Goal: Contribute content

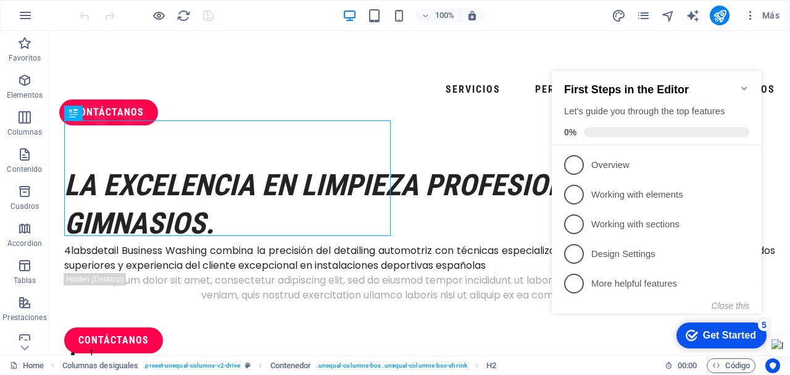
click at [747, 83] on icon "Minimize checklist" at bounding box center [745, 88] width 10 height 10
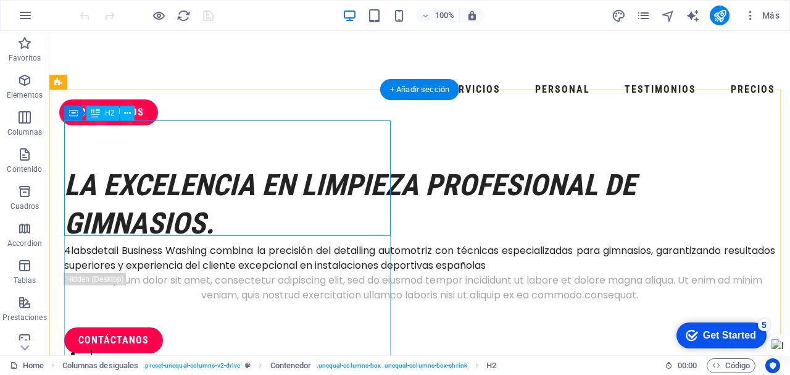
click at [256, 222] on div "La excelencia en limpieza profesional de gimnasios." at bounding box center [419, 204] width 711 height 77
click at [258, 222] on div "La excelencia en limpieza profesional de gimnasios." at bounding box center [419, 204] width 711 height 77
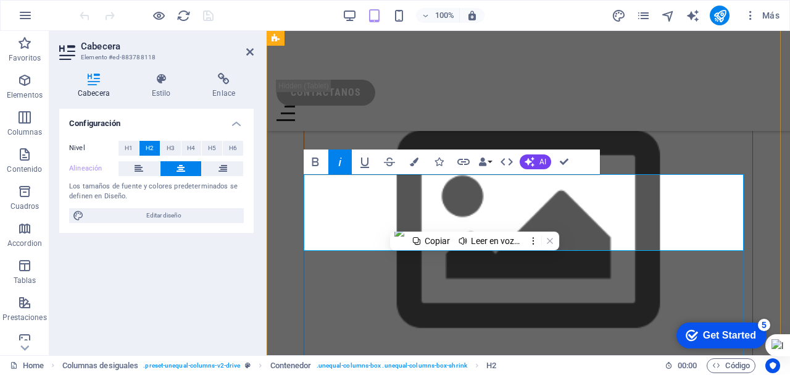
click at [249, 52] on icon at bounding box center [249, 52] width 7 height 10
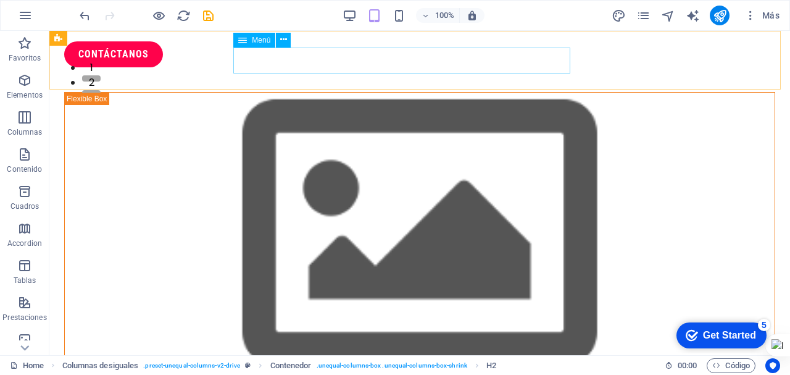
scroll to position [0, 0]
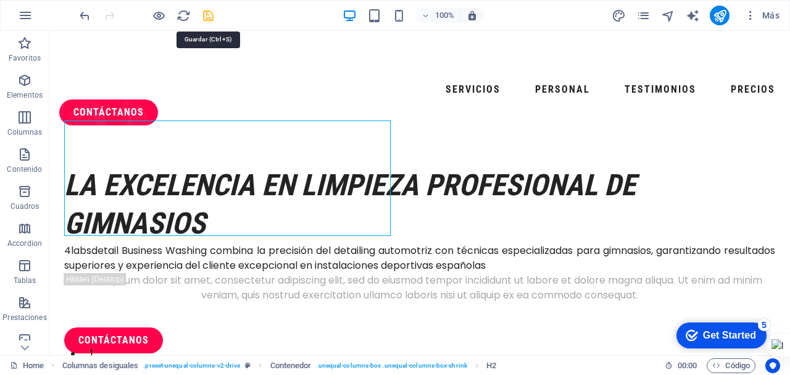
click at [207, 16] on icon "save" at bounding box center [208, 16] width 14 height 14
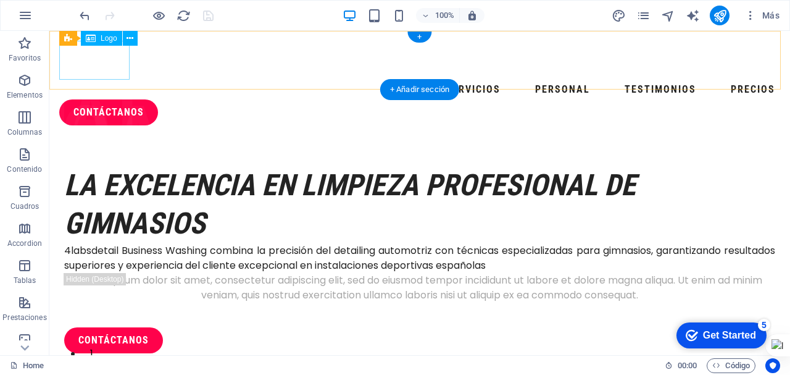
click at [97, 51] on div at bounding box center [419, 60] width 721 height 39
click at [101, 57] on div at bounding box center [419, 60] width 721 height 39
click at [91, 57] on div at bounding box center [419, 60] width 721 height 39
select select "px"
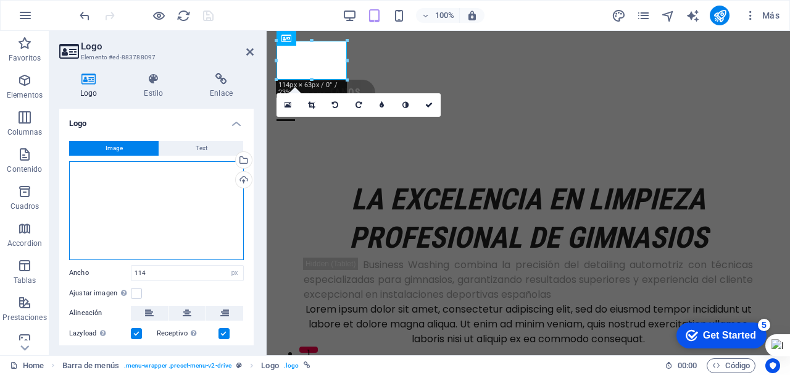
click at [157, 209] on div "Arrastra archivos aquí, haz clic para escoger archivos o selecciona archivos de…" at bounding box center [156, 210] width 175 height 99
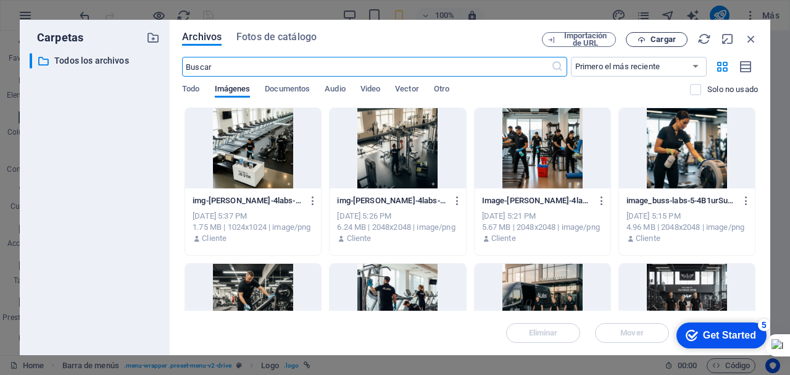
click at [661, 43] on span "Cargar" at bounding box center [663, 39] width 25 height 7
click at [650, 39] on span "Cargar" at bounding box center [657, 40] width 51 height 8
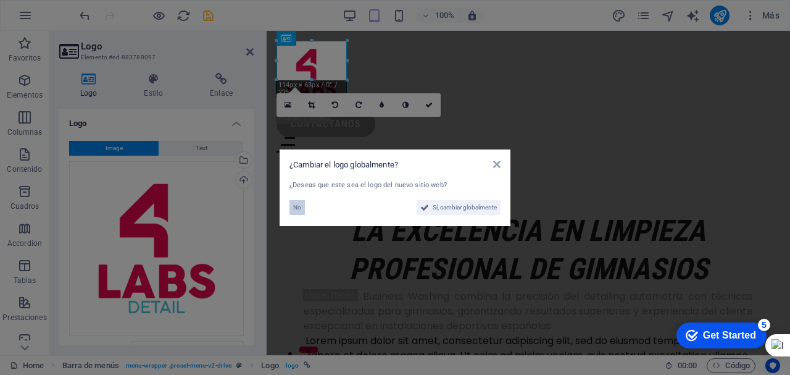
click at [299, 208] on span "No" at bounding box center [297, 207] width 8 height 15
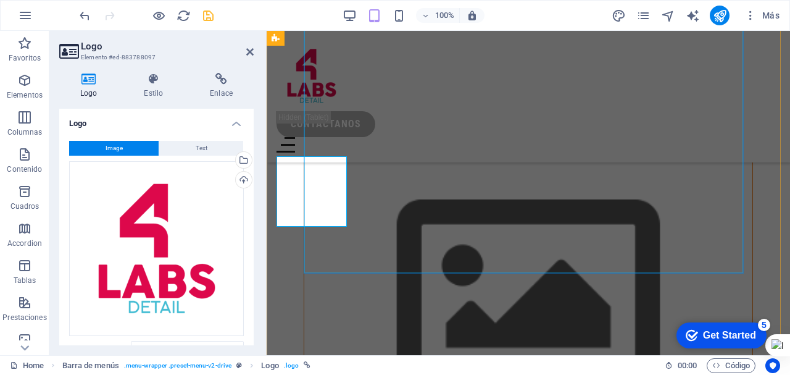
scroll to position [309, 0]
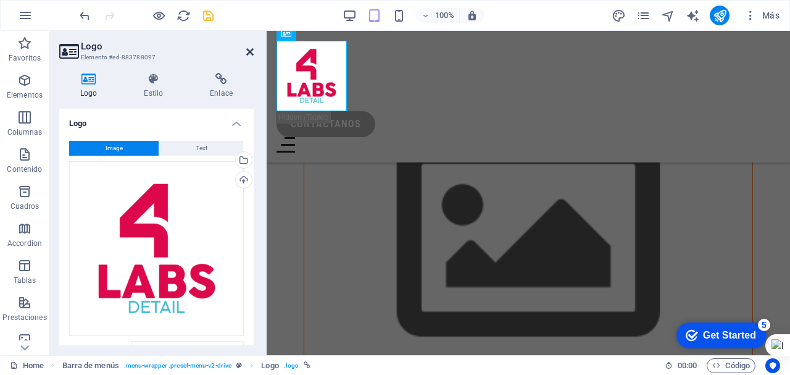
click at [248, 51] on icon at bounding box center [249, 52] width 7 height 10
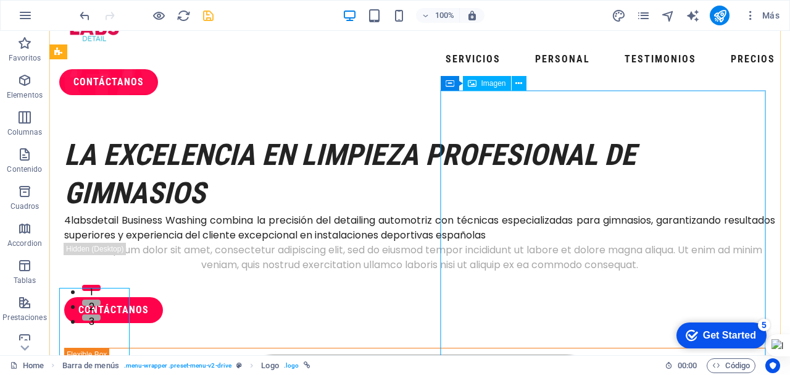
scroll to position [0, 0]
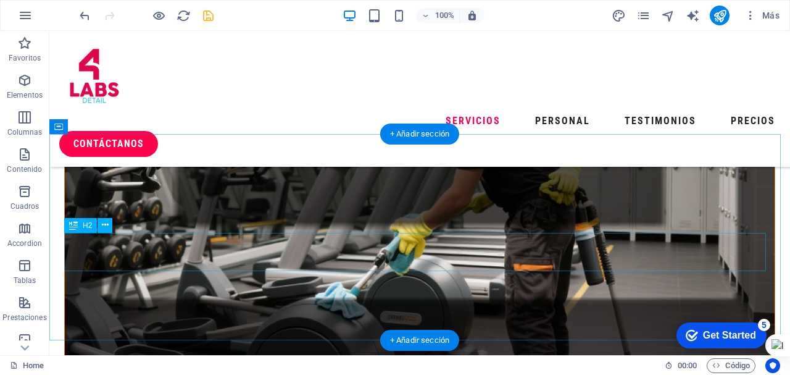
scroll to position [741, 0]
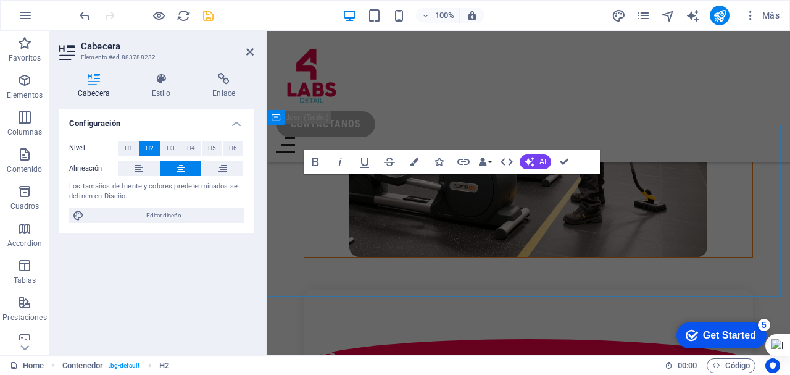
scroll to position [1327, 0]
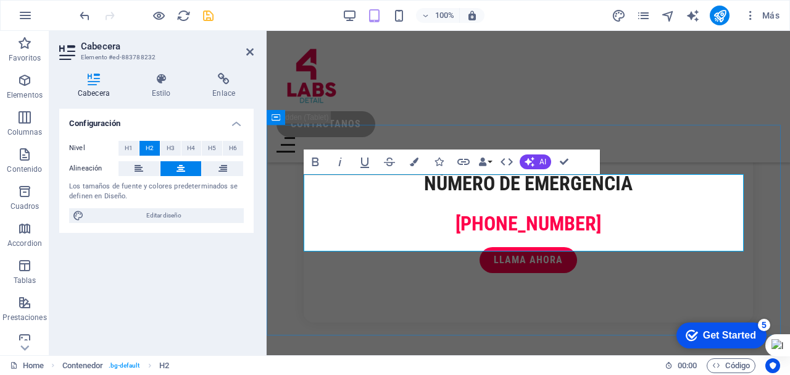
click at [251, 52] on icon at bounding box center [249, 52] width 7 height 10
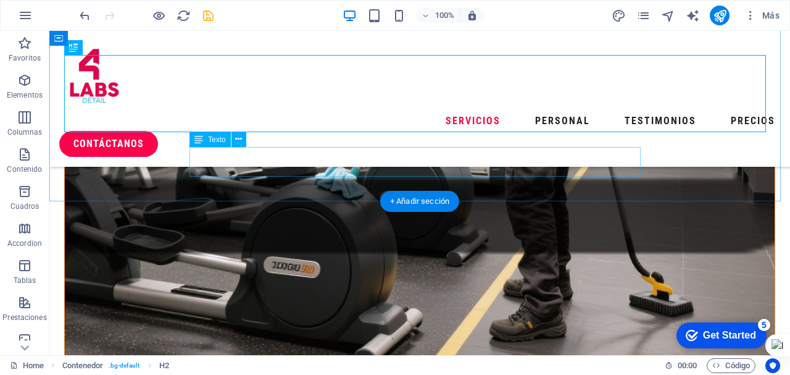
scroll to position [820, 0]
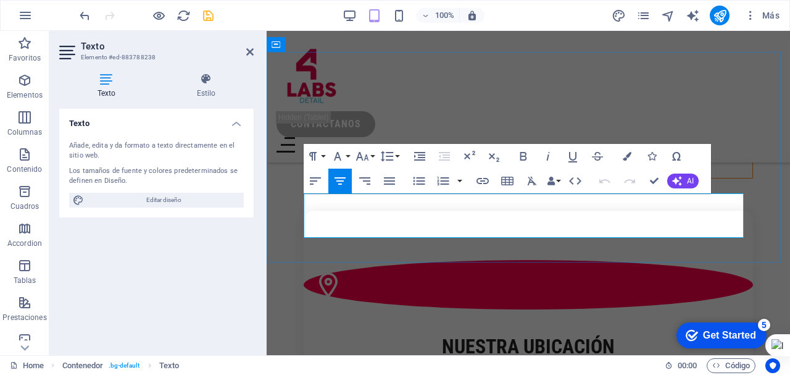
scroll to position [1400, 0]
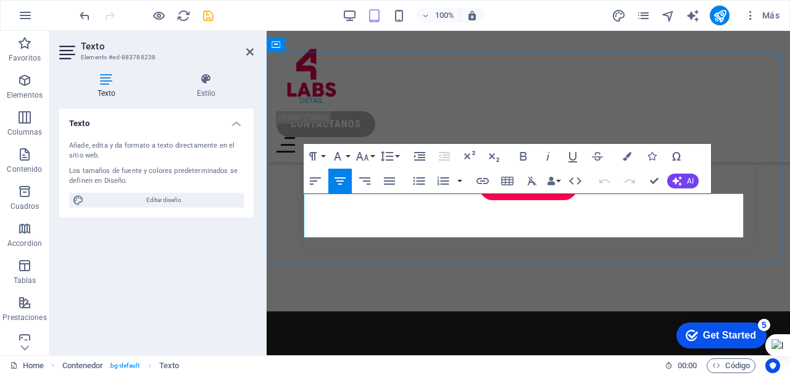
drag, startPoint x: 552, startPoint y: 229, endPoint x: 322, endPoint y: 205, distance: 231.6
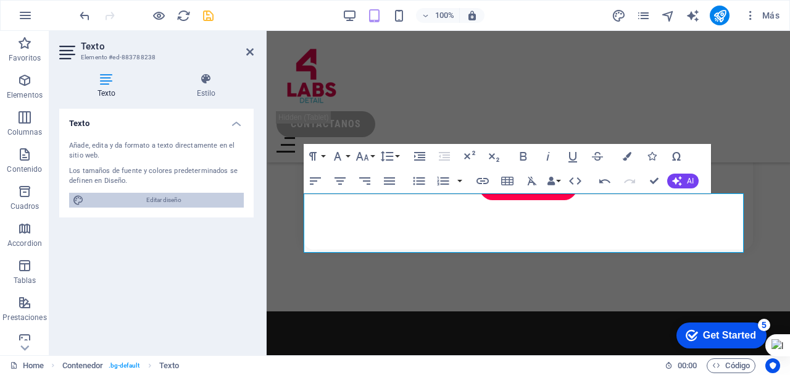
click at [159, 199] on span "Editar diseño" at bounding box center [164, 200] width 153 height 15
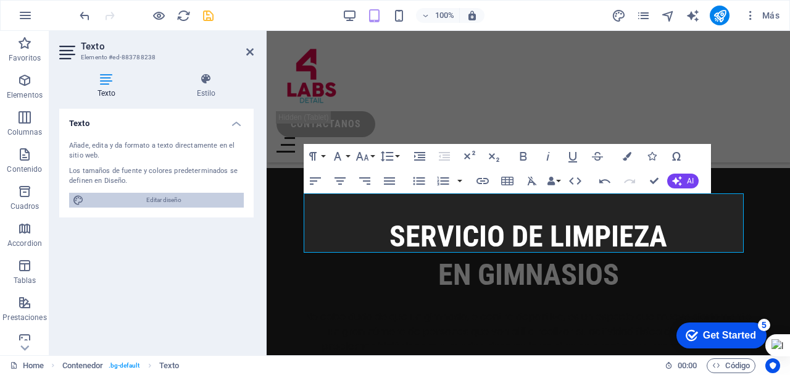
select select "px"
select select "400"
select select "px"
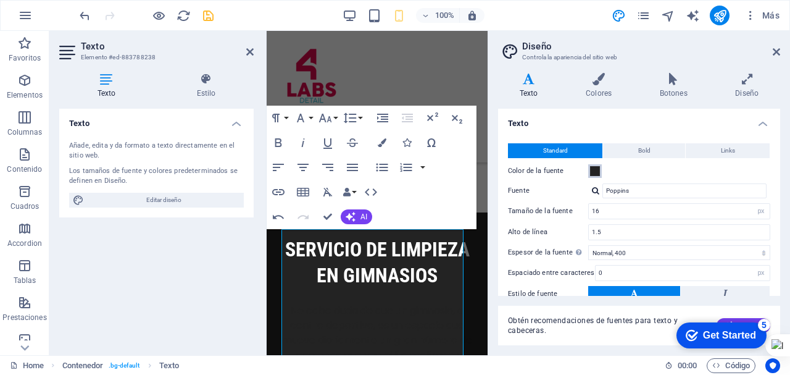
click at [595, 174] on span at bounding box center [595, 171] width 10 height 10
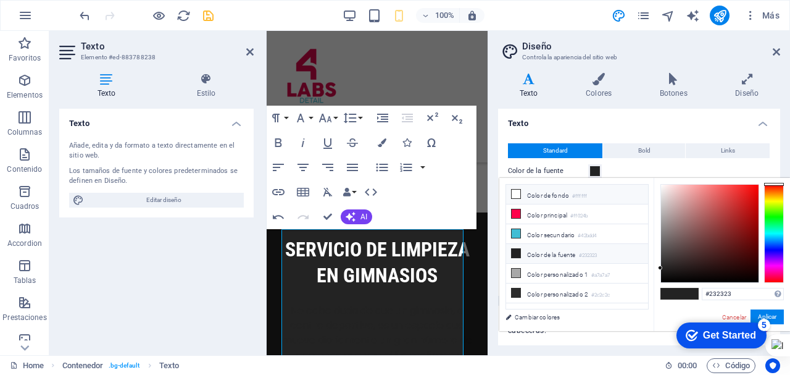
click at [513, 193] on icon at bounding box center [516, 194] width 9 height 9
type input "#ffffff"
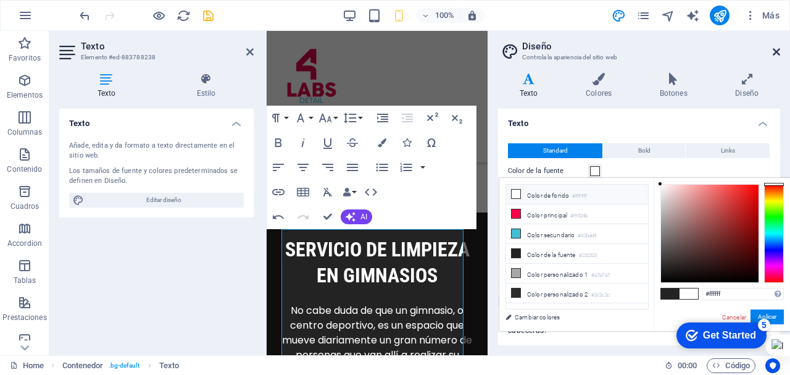
click at [776, 48] on icon at bounding box center [776, 52] width 7 height 10
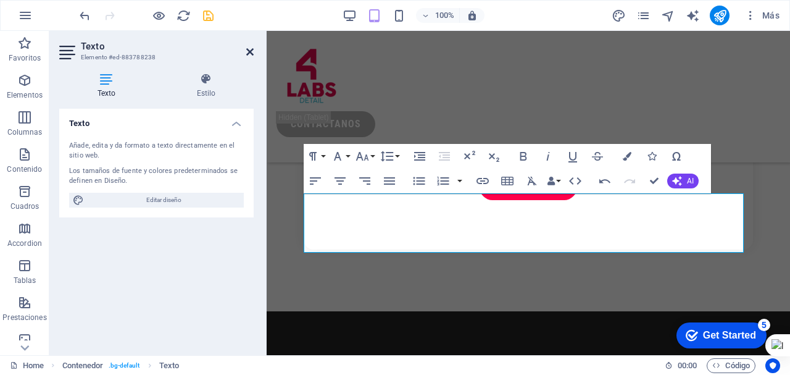
click at [251, 53] on icon at bounding box center [249, 52] width 7 height 10
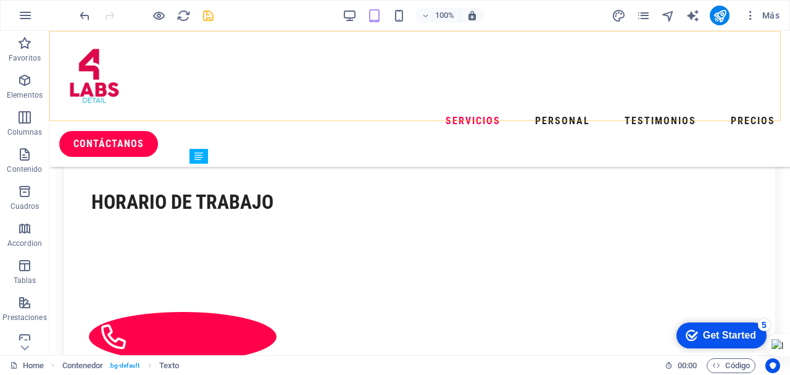
scroll to position [841, 0]
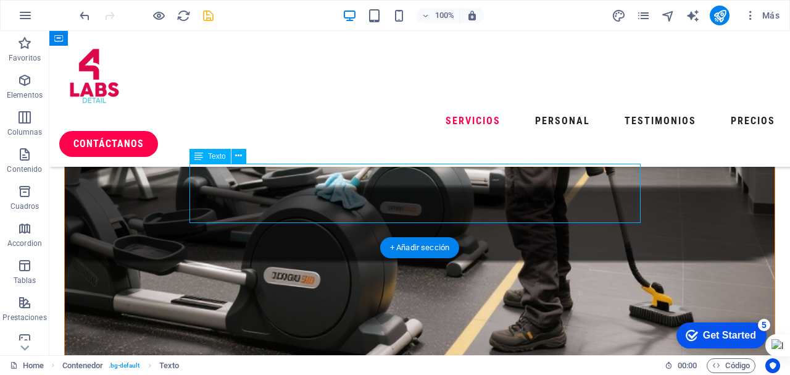
scroll to position [1400, 0]
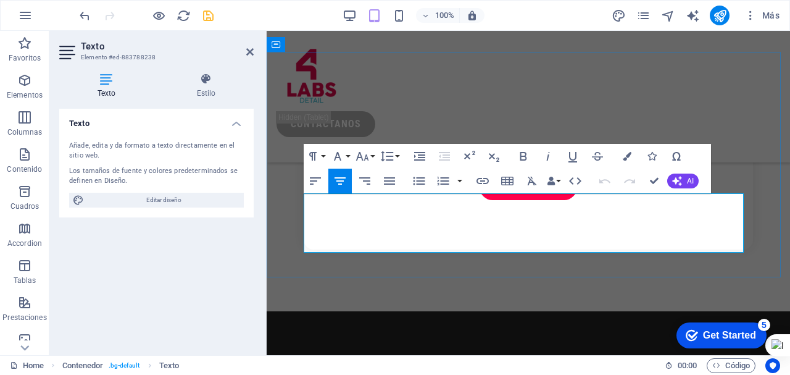
click at [251, 53] on icon at bounding box center [249, 52] width 7 height 10
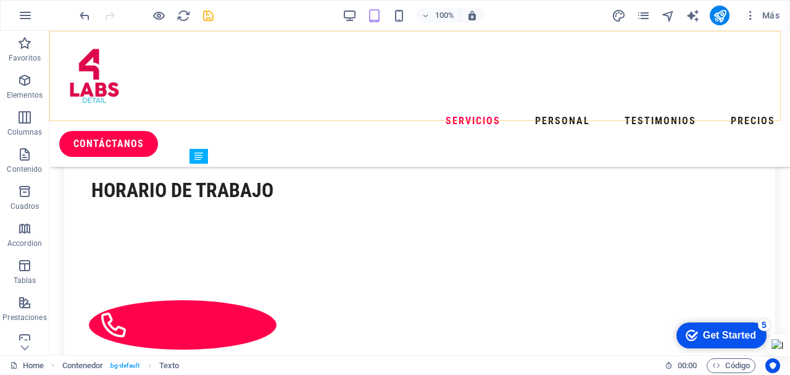
scroll to position [841, 0]
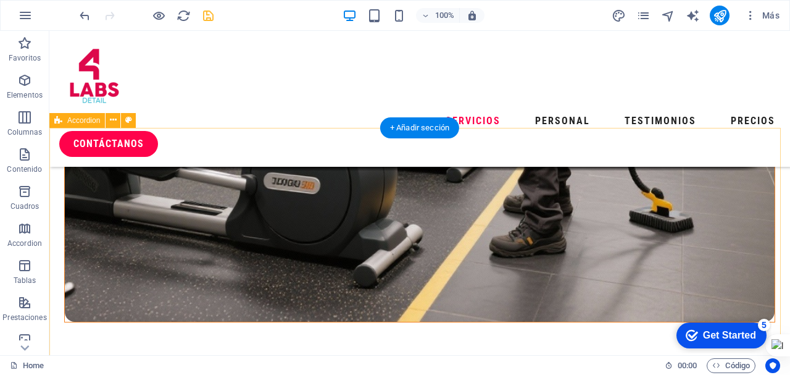
scroll to position [903, 0]
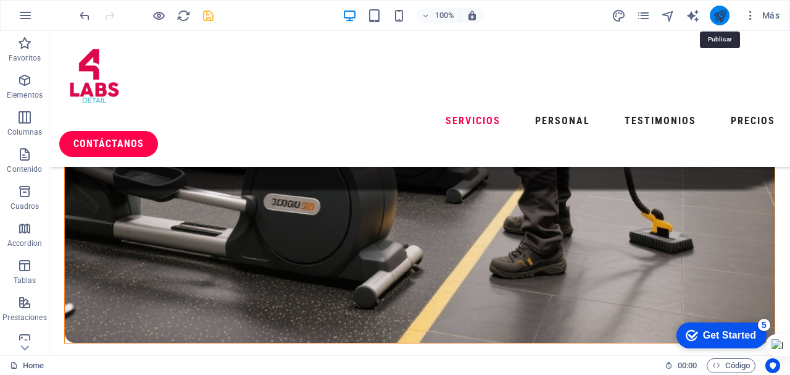
click at [721, 13] on icon "publish" at bounding box center [720, 16] width 14 height 14
